Goal: Task Accomplishment & Management: Use online tool/utility

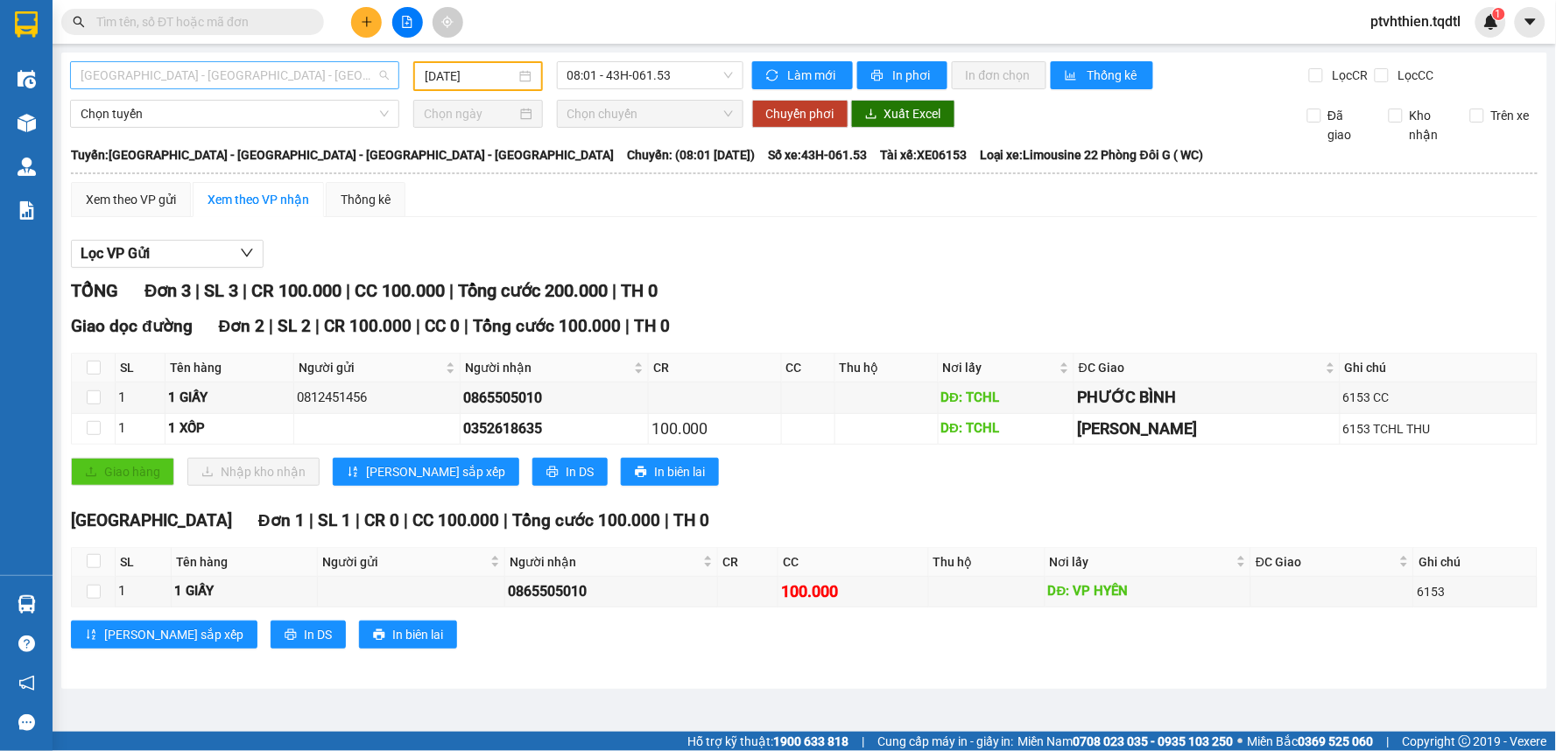
click at [278, 72] on span "[GEOGRAPHIC_DATA] - [GEOGRAPHIC_DATA] - [GEOGRAPHIC_DATA] - [GEOGRAPHIC_DATA]" at bounding box center [235, 75] width 308 height 26
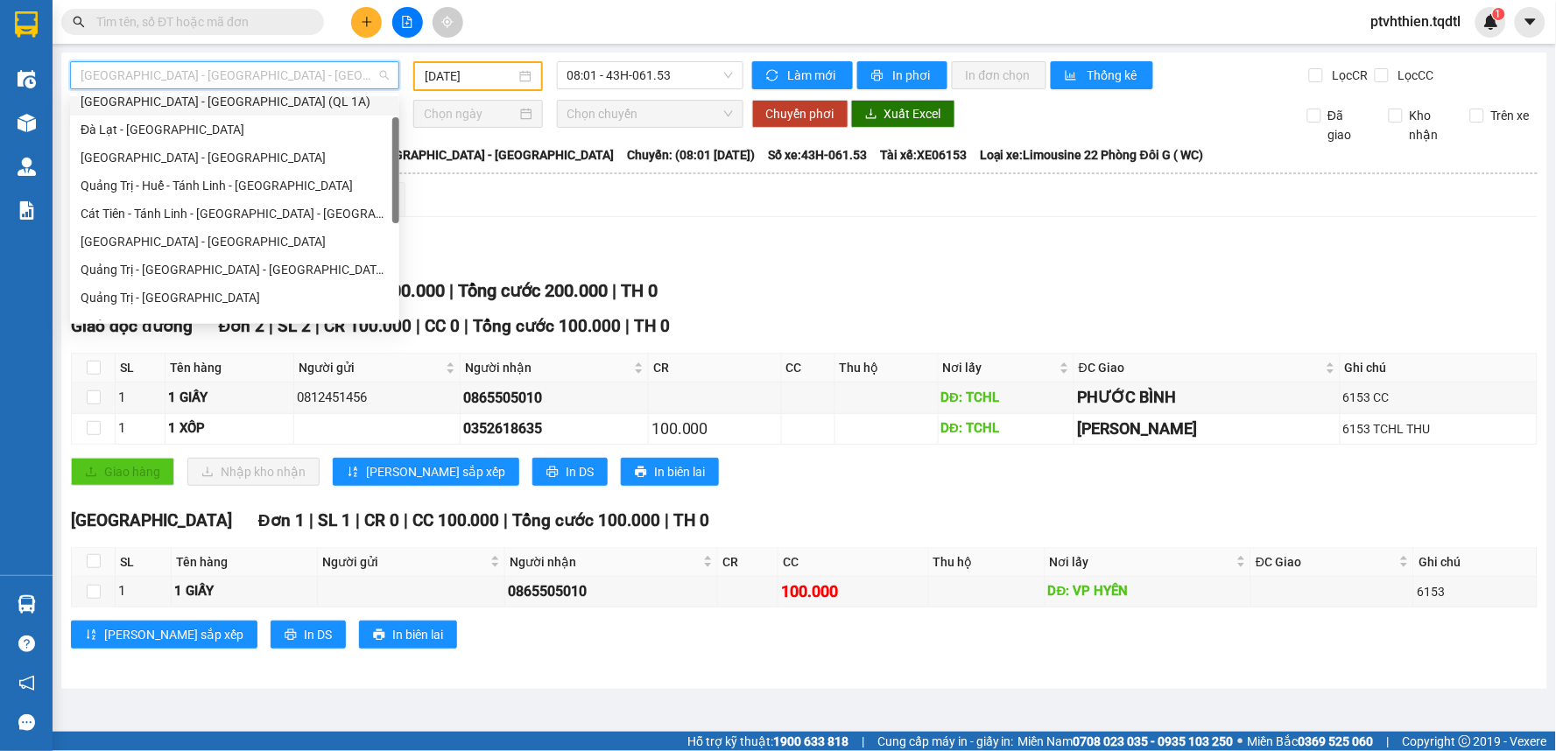
scroll to position [130, 0]
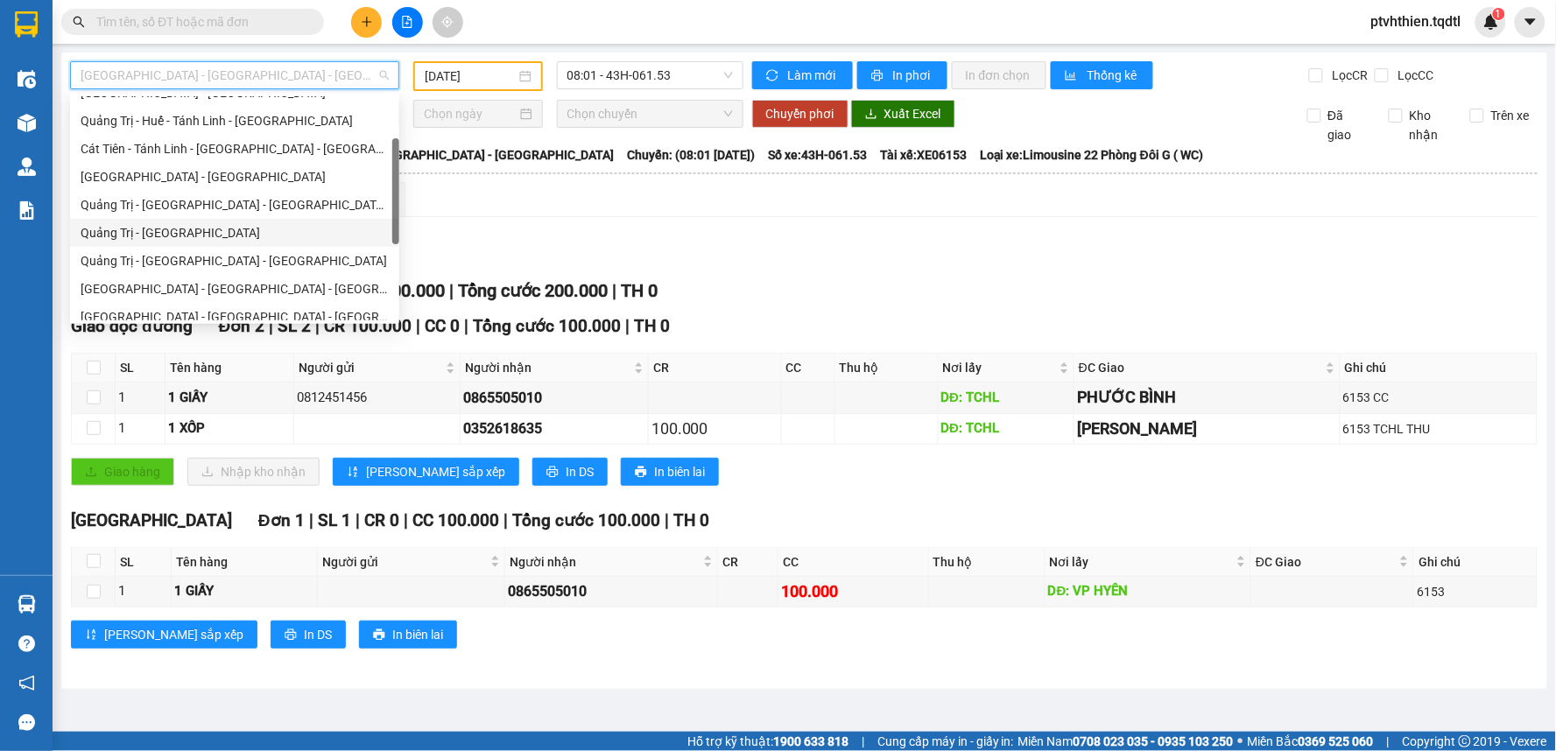
click at [185, 232] on div "Quảng Trị - [GEOGRAPHIC_DATA]" at bounding box center [235, 232] width 308 height 19
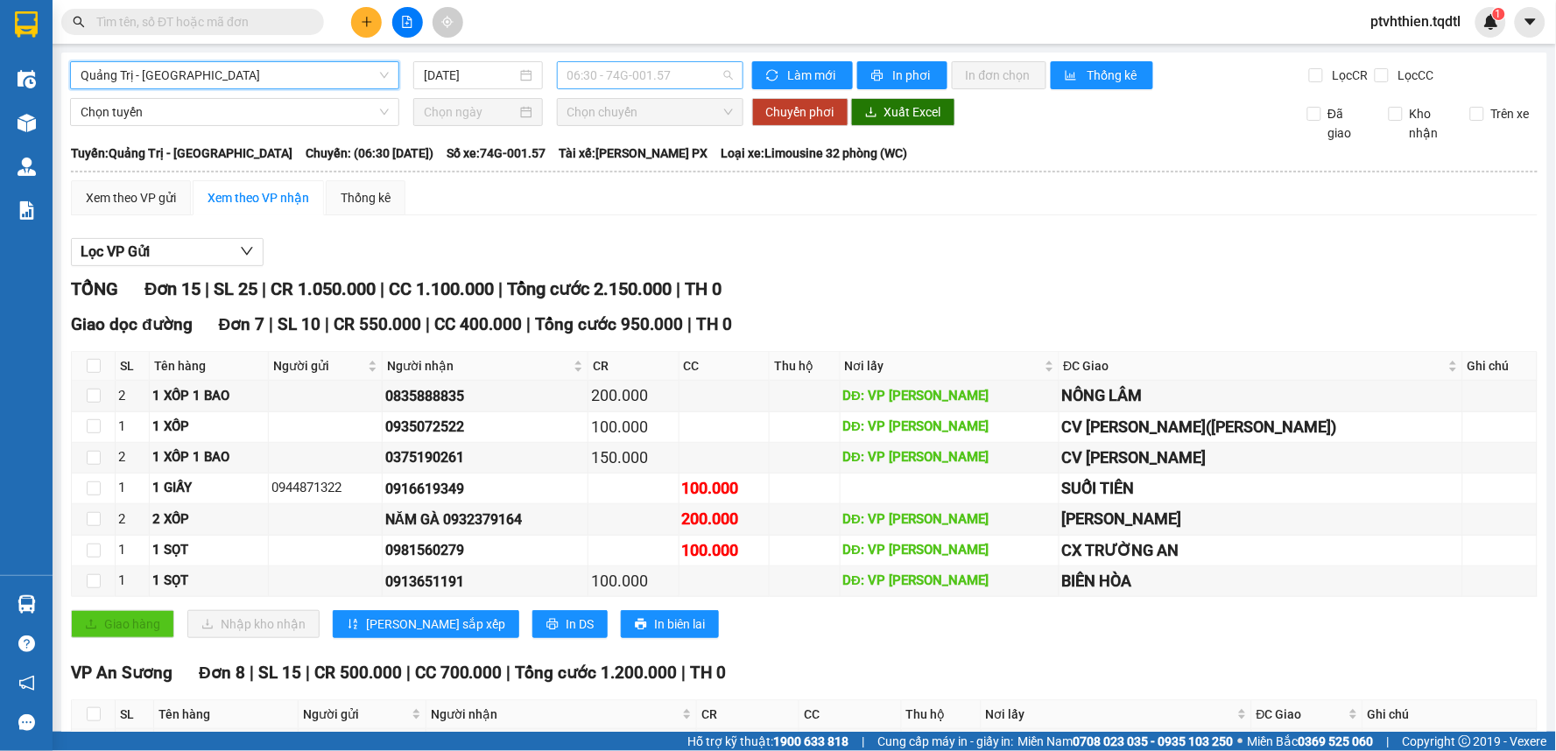
click at [686, 76] on span "06:30 - 74G-001.57" at bounding box center [650, 75] width 166 height 26
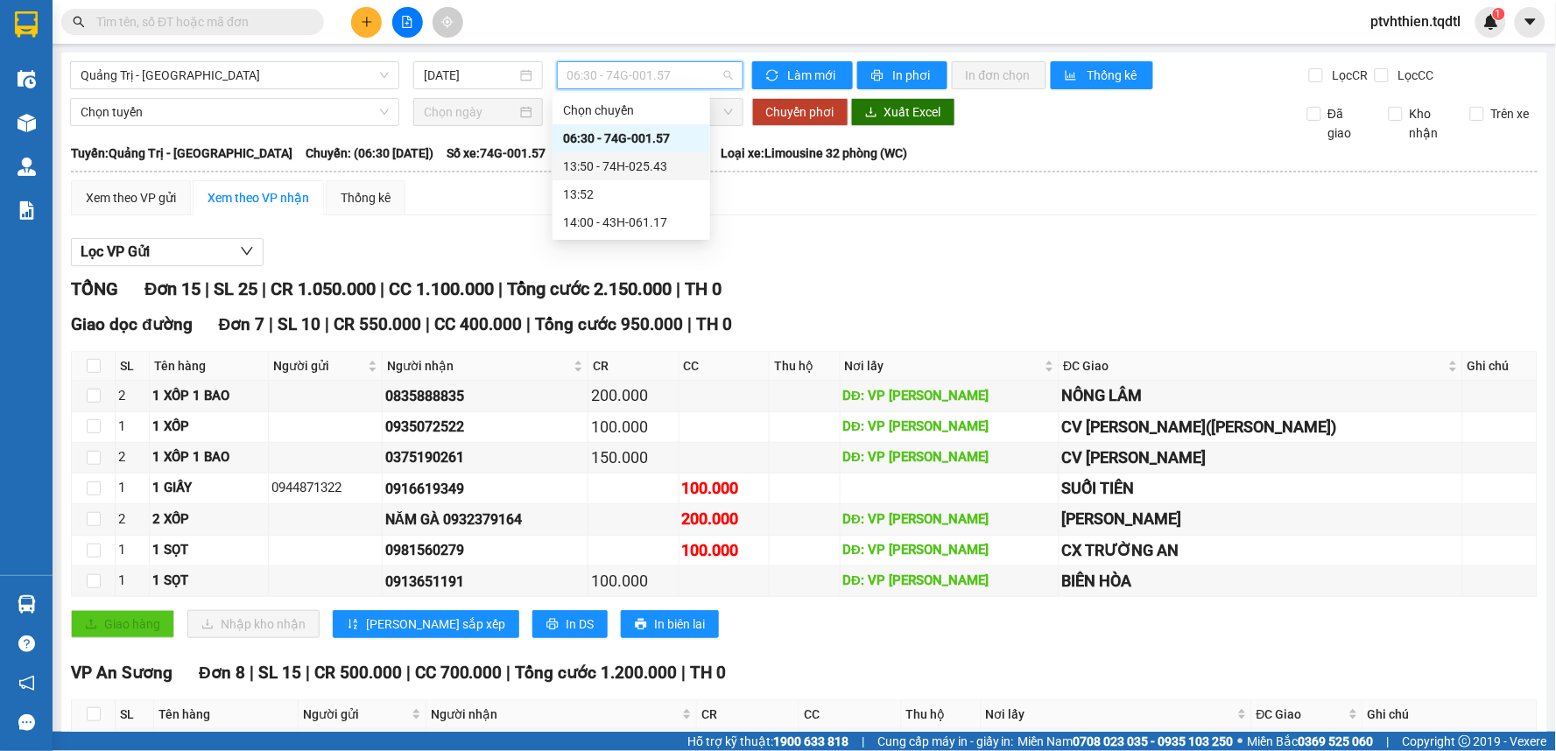
click at [652, 168] on div "13:50 - 74H-025.43" at bounding box center [631, 166] width 137 height 19
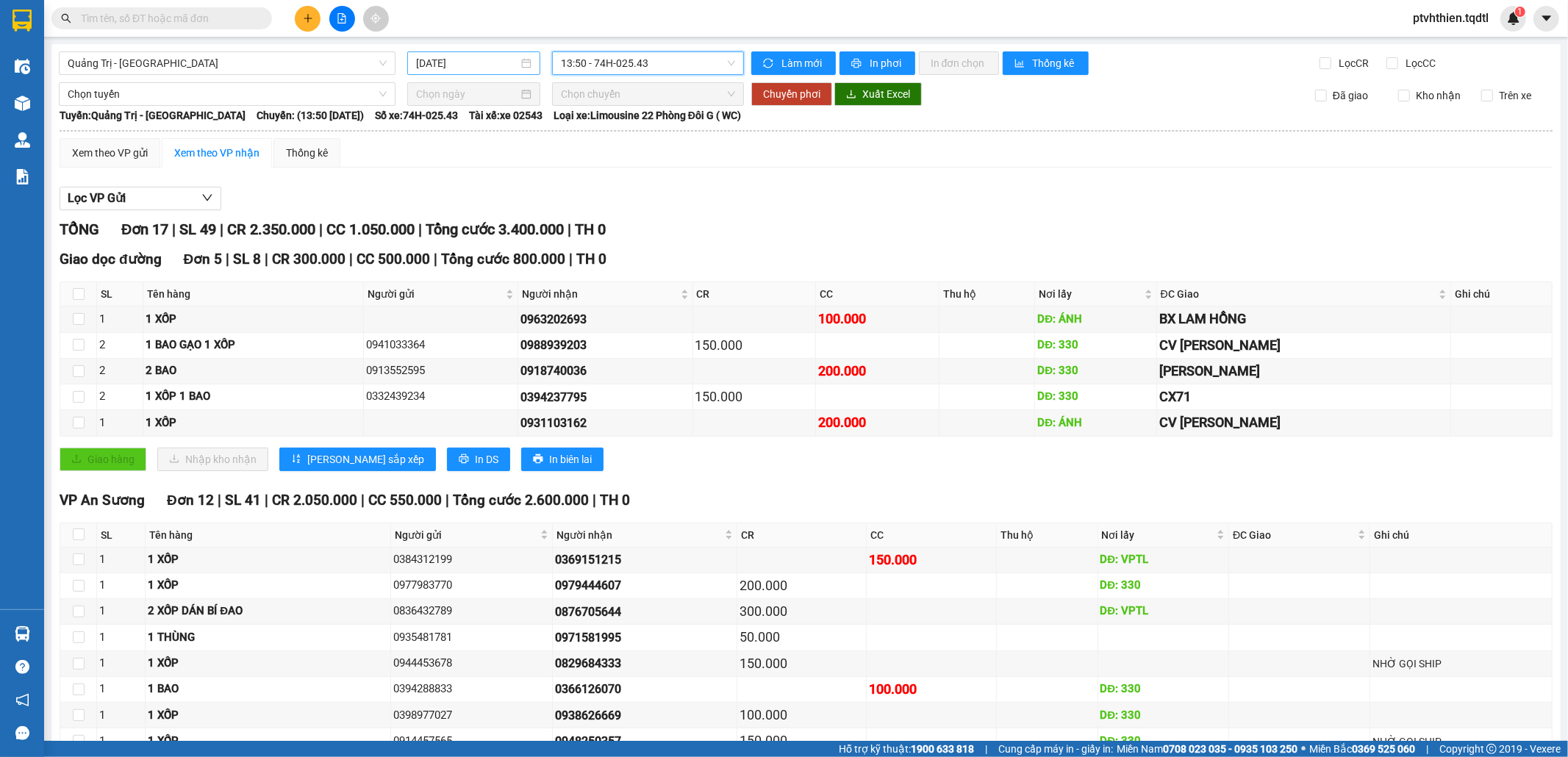
click at [483, 65] on input "[DATE]" at bounding box center [468, 63] width 102 height 16
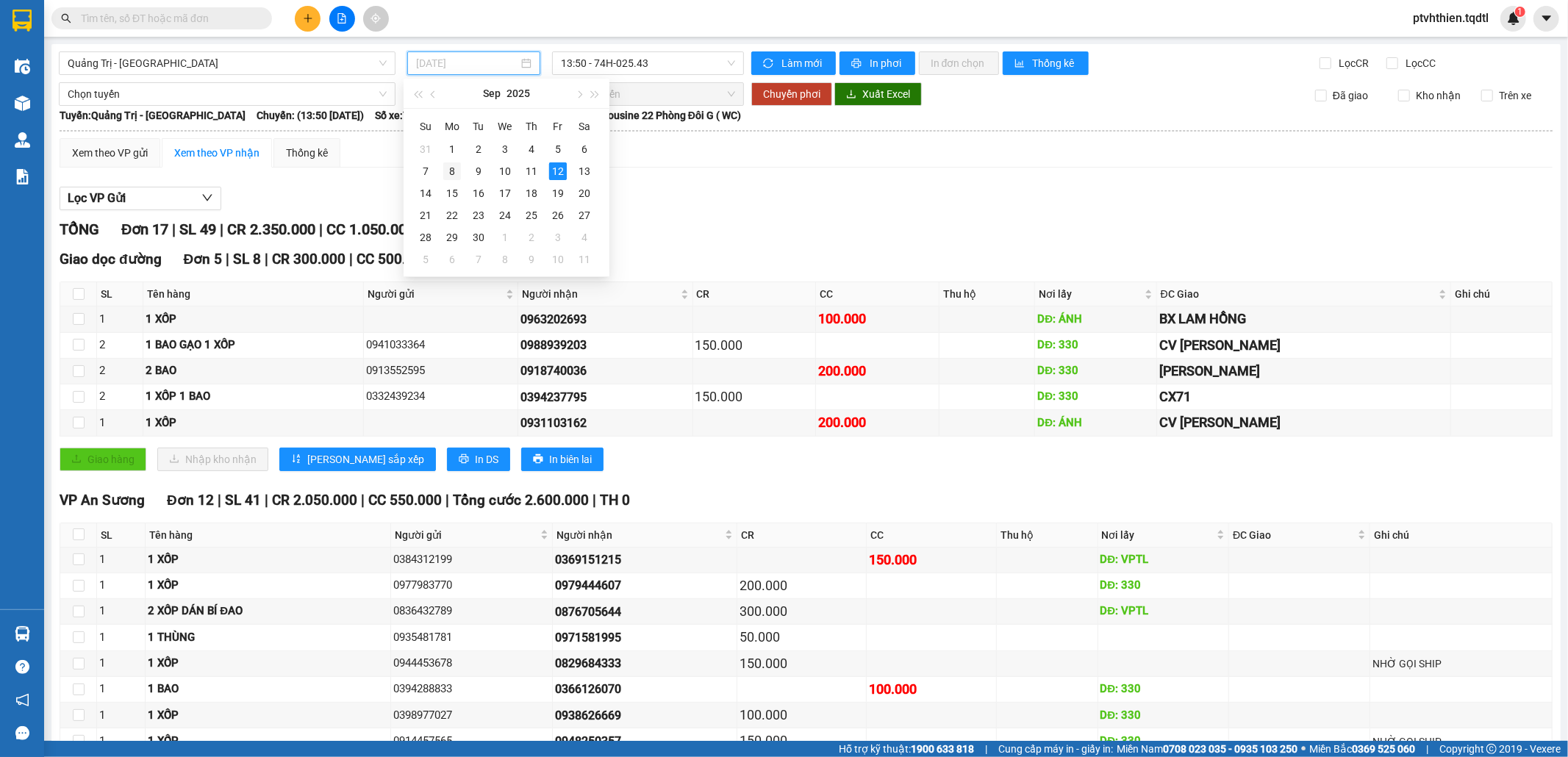
click at [440, 174] on td "8" at bounding box center [452, 171] width 27 height 22
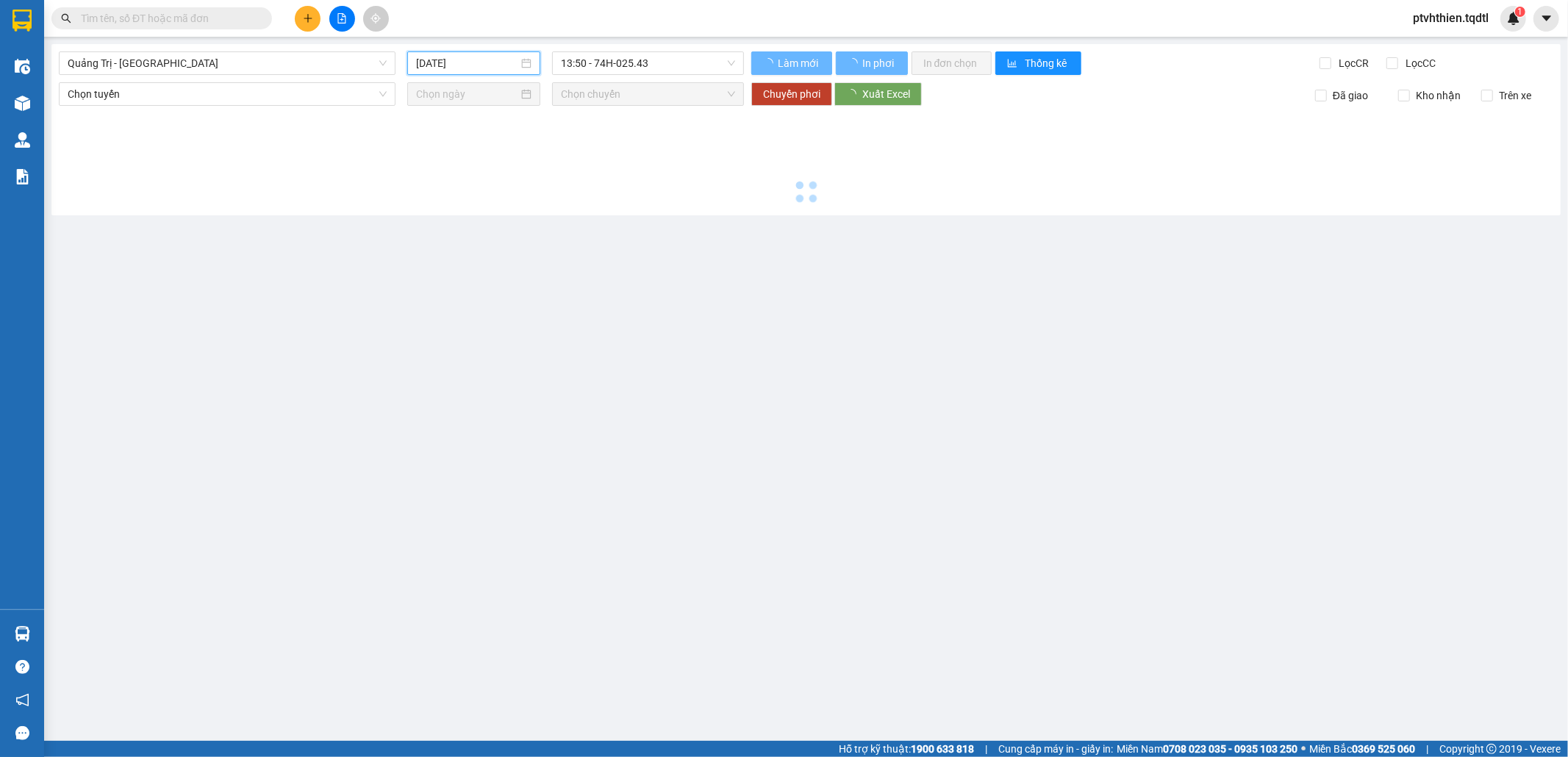
type input "[DATE]"
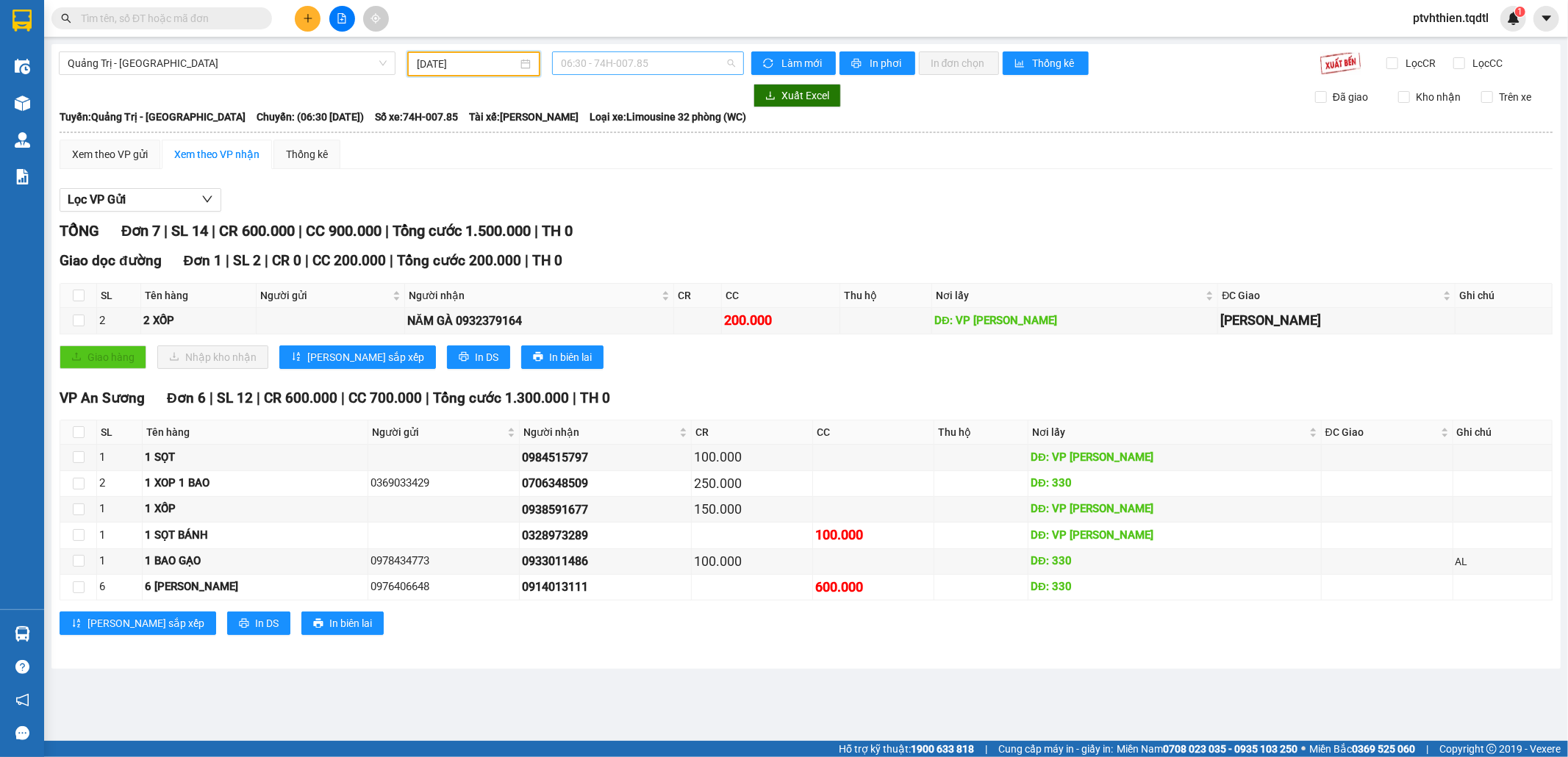
click at [614, 63] on span "06:30 - 74H-007.85" at bounding box center [647, 63] width 174 height 22
click at [642, 133] on div "13:50 - 74H-025.43" at bounding box center [618, 139] width 115 height 16
